Goal: Task Accomplishment & Management: Manage account settings

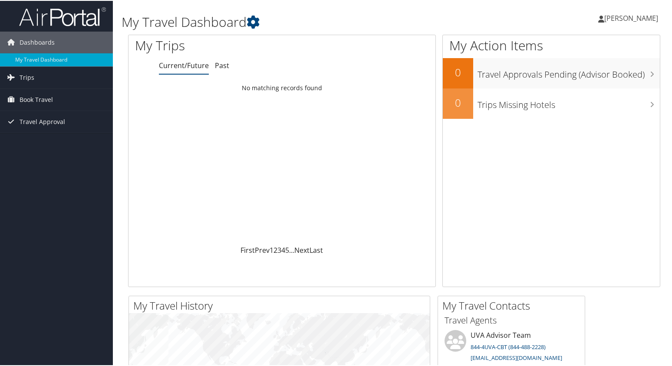
click at [631, 23] on link "[PERSON_NAME]" at bounding box center [632, 17] width 69 height 26
click at [591, 47] on link "My Settings" at bounding box center [608, 47] width 97 height 15
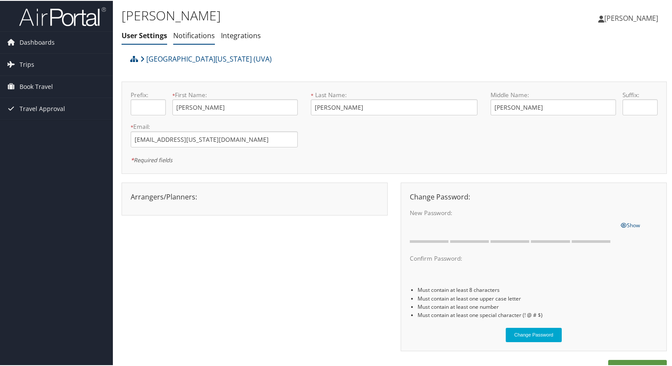
click at [189, 33] on link "Notifications" at bounding box center [194, 35] width 42 height 10
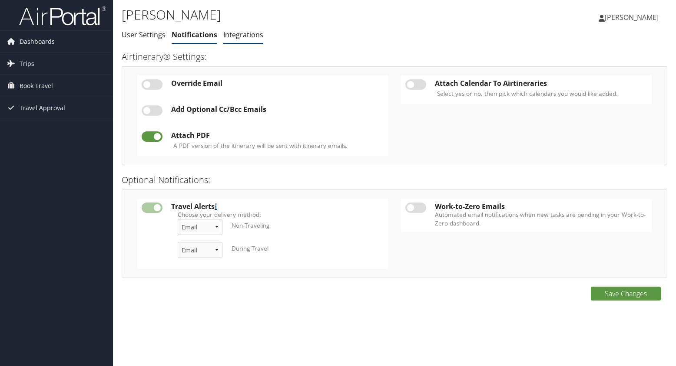
click at [247, 33] on link "Integrations" at bounding box center [243, 35] width 40 height 10
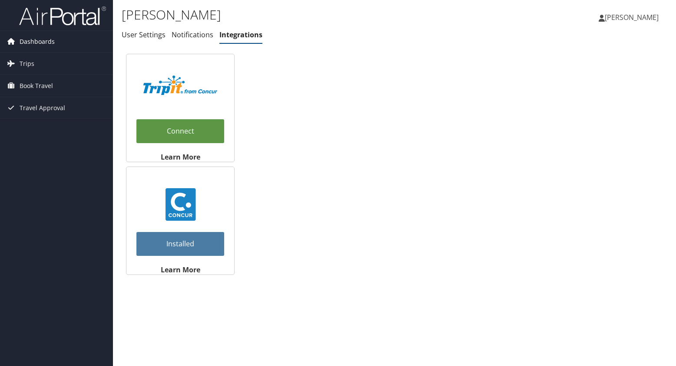
click at [41, 42] on span "Dashboards" at bounding box center [37, 42] width 35 height 22
click at [150, 36] on link "User Settings" at bounding box center [144, 35] width 44 height 10
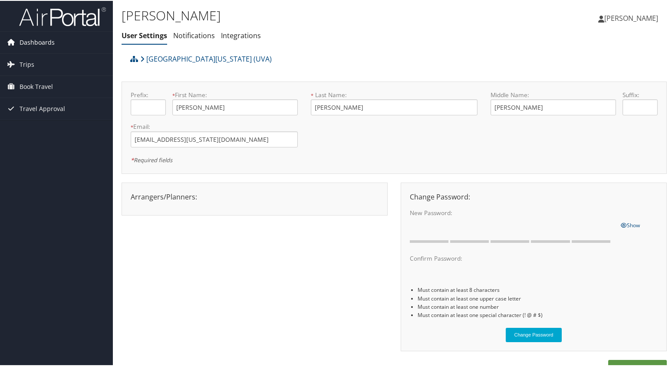
click at [42, 39] on span "Dashboards" at bounding box center [37, 42] width 35 height 22
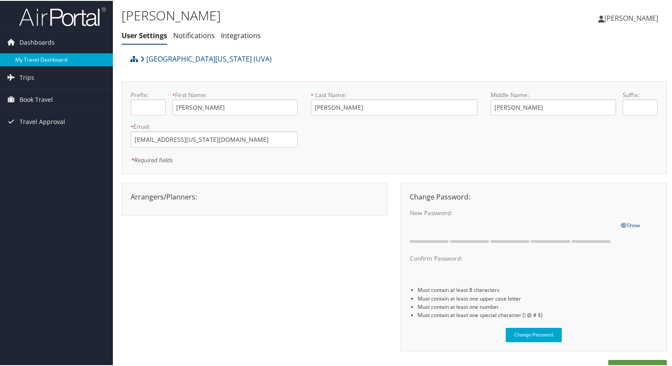
click at [49, 61] on link "My Travel Dashboard" at bounding box center [56, 59] width 113 height 13
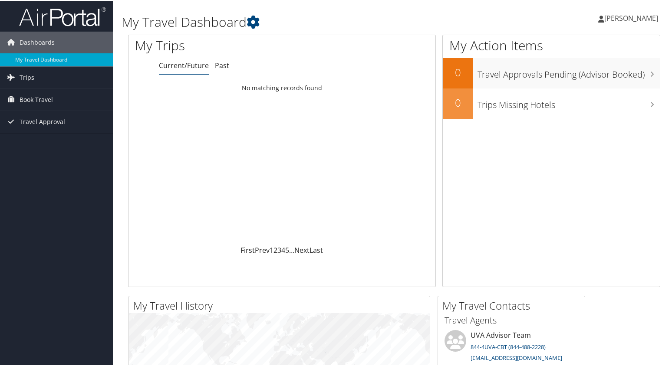
click at [635, 19] on span "[PERSON_NAME]" at bounding box center [631, 18] width 54 height 10
click at [594, 46] on link "My Settings" at bounding box center [608, 47] width 97 height 15
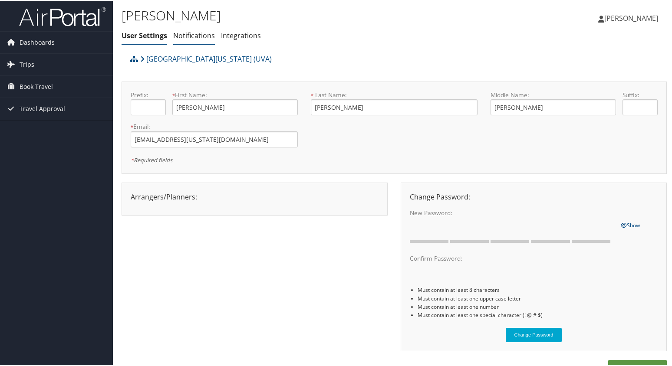
click at [191, 36] on link "Notifications" at bounding box center [194, 35] width 42 height 10
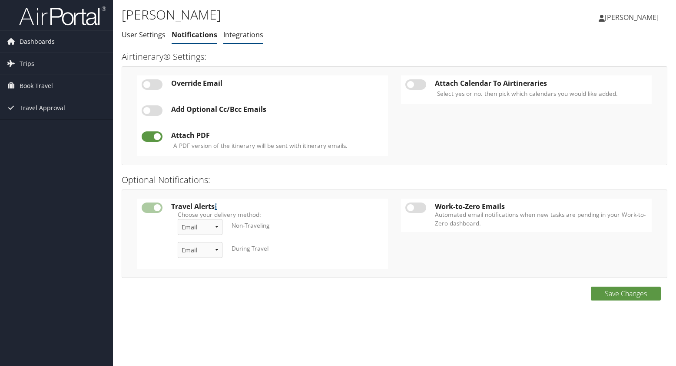
click at [249, 36] on link "Integrations" at bounding box center [243, 35] width 40 height 10
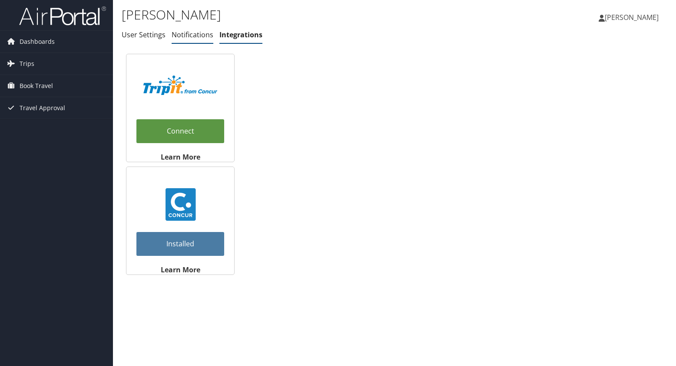
click at [195, 37] on link "Notifications" at bounding box center [193, 35] width 42 height 10
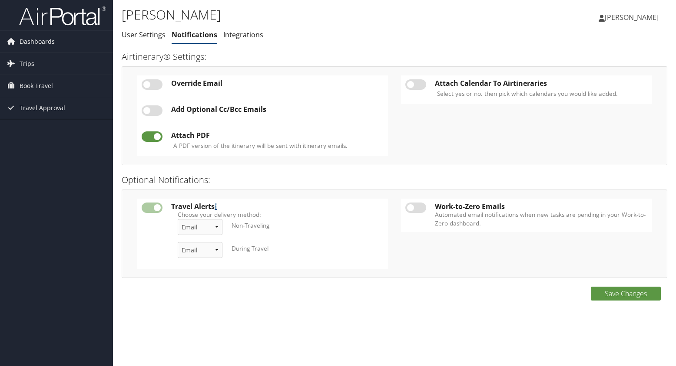
drag, startPoint x: 422, startPoint y: 84, endPoint x: 430, endPoint y: 92, distance: 11.4
click at [422, 84] on label at bounding box center [415, 84] width 21 height 10
click at [415, 84] on input "checkbox" at bounding box center [412, 86] width 6 height 6
checkbox input "true"
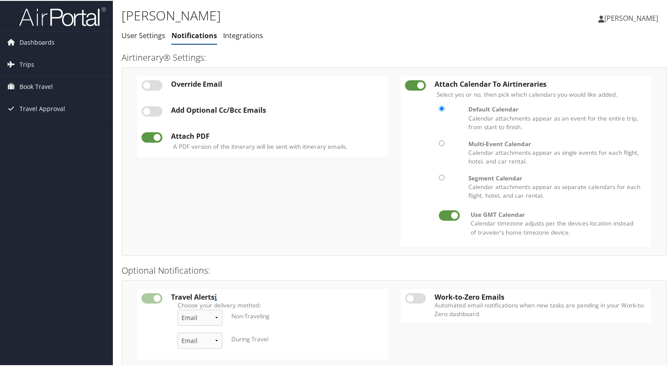
click at [441, 142] on input "radio" at bounding box center [442, 143] width 6 height 6
radio input "true"
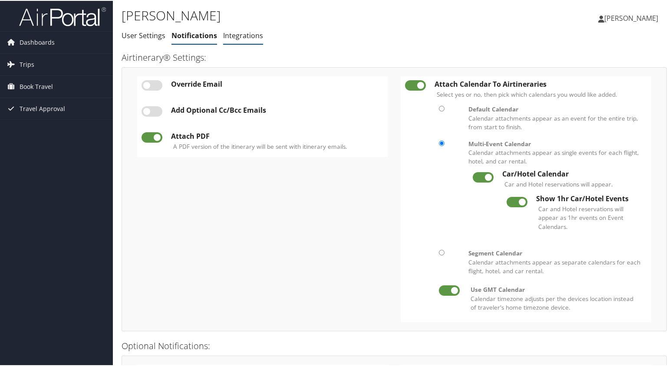
click at [244, 35] on link "Integrations" at bounding box center [243, 35] width 40 height 10
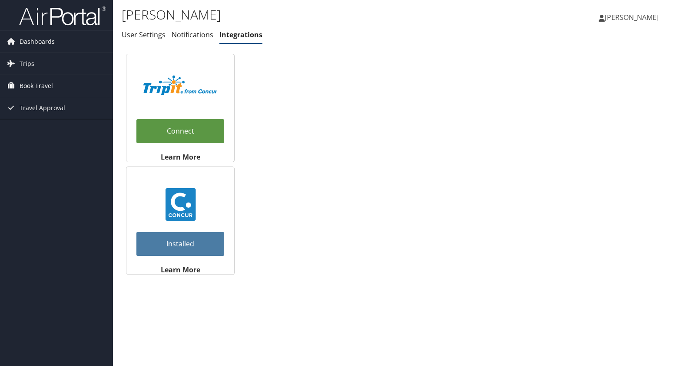
click at [38, 84] on span "Book Travel" at bounding box center [36, 86] width 33 height 22
drag, startPoint x: 40, startPoint y: 86, endPoint x: 50, endPoint y: 82, distance: 11.3
click at [40, 86] on span "Book Travel" at bounding box center [36, 86] width 33 height 22
click at [634, 22] on span "[PERSON_NAME]" at bounding box center [631, 18] width 54 height 10
click at [601, 76] on link "View Travel Profile" at bounding box center [609, 77] width 97 height 15
